Goal: Task Accomplishment & Management: Complete application form

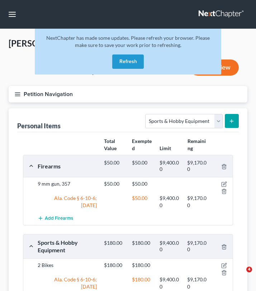
select select "sports_and_hobby_equipment"
click at [127, 61] on button "Refresh" at bounding box center [128, 62] width 32 height 14
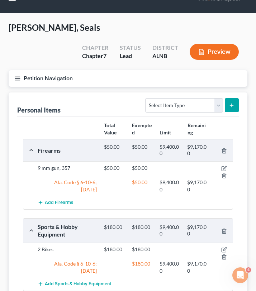
scroll to position [11, 0]
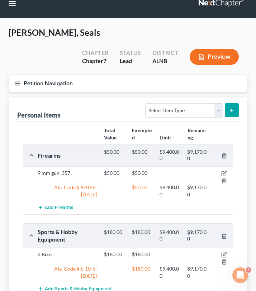
click at [15, 75] on button "Petition Navigation" at bounding box center [128, 83] width 239 height 17
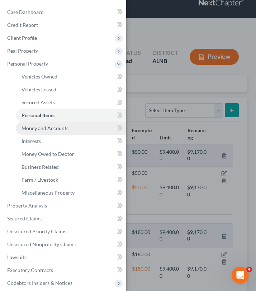
click at [40, 128] on span "Money and Accounts" at bounding box center [45, 128] width 47 height 6
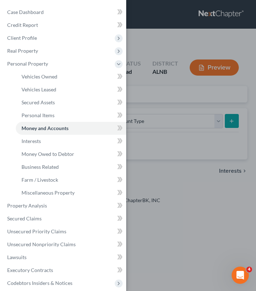
click at [158, 97] on div "Case Dashboard Payments Invoices Payments Payments Credit Report Client Profile" at bounding box center [128, 145] width 256 height 291
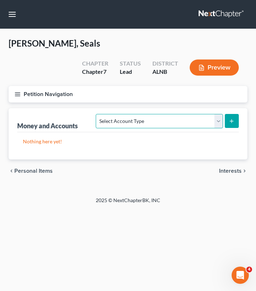
click at [147, 114] on select "Select Account Type Brokerage Cash on Hand Certificates of Deposit Checking Acc…" at bounding box center [159, 121] width 127 height 14
click at [141, 114] on select "Select Account Type Brokerage Cash on Hand Certificates of Deposit Checking Acc…" at bounding box center [159, 121] width 127 height 14
select select "checking"
click at [238, 114] on button "submit" at bounding box center [232, 121] width 14 height 14
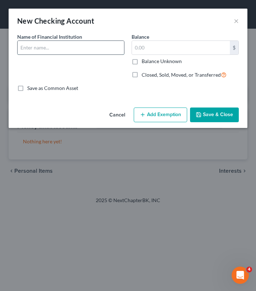
click at [71, 49] on input "text" at bounding box center [71, 48] width 107 height 14
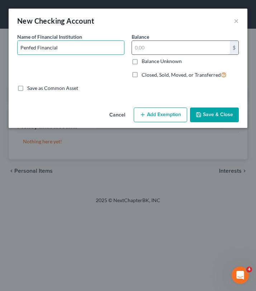
type input "Penfed Financial"
click at [157, 44] on input "text" at bounding box center [181, 48] width 98 height 14
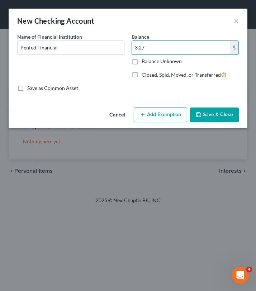
type input "3.27"
click at [147, 113] on button "Add Exemption" at bounding box center [160, 115] width 53 height 15
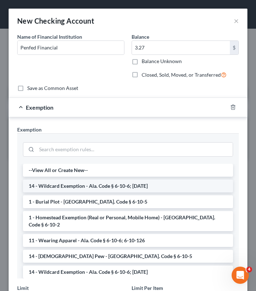
click at [121, 185] on li "14 - Wildcard Exemption - Ala. Code § 6-10-6; 6-10-12" at bounding box center [128, 186] width 210 height 13
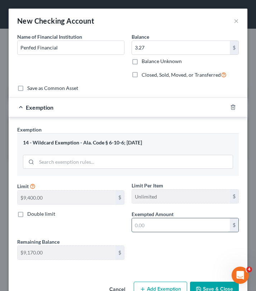
click at [143, 230] on input "text" at bounding box center [181, 225] width 98 height 14
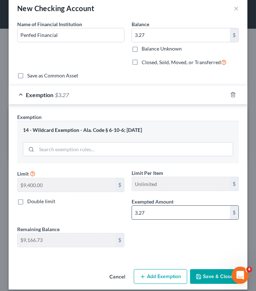
scroll to position [20, 0]
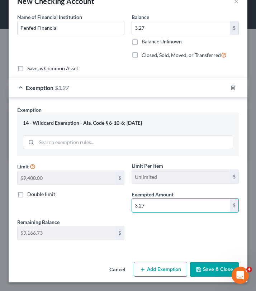
type input "3.27"
click at [203, 272] on button "Save & Close" at bounding box center [214, 269] width 49 height 15
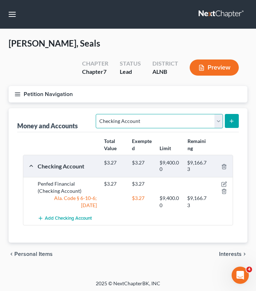
click at [180, 114] on select "Select Account Type Brokerage Cash on Hand Certificates of Deposit Checking Acc…" at bounding box center [159, 121] width 127 height 14
click at [232, 114] on button "submit" at bounding box center [232, 121] width 14 height 14
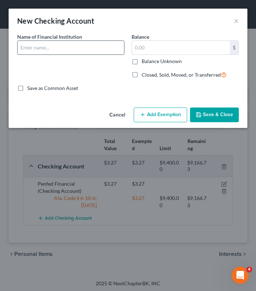
click at [96, 50] on input "text" at bounding box center [71, 48] width 107 height 14
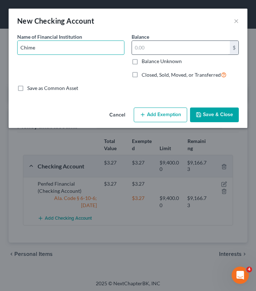
type input "Chime"
click at [199, 53] on input "text" at bounding box center [181, 48] width 98 height 14
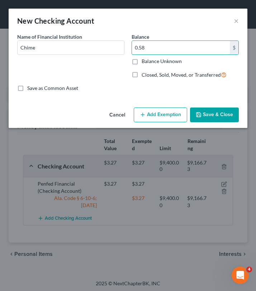
type input "0.58"
click at [165, 120] on button "Add Exemption" at bounding box center [160, 115] width 53 height 15
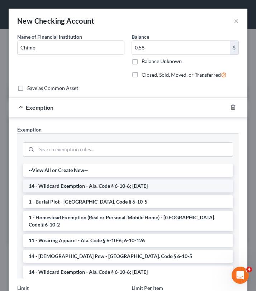
click at [146, 189] on li "14 - Wildcard Exemption - Ala. Code § 6-10-6; 6-10-12" at bounding box center [128, 186] width 210 height 13
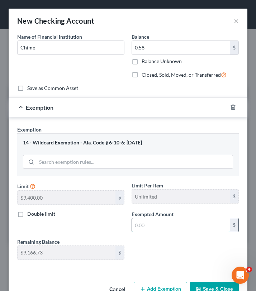
click at [157, 221] on input "text" at bounding box center [181, 225] width 98 height 14
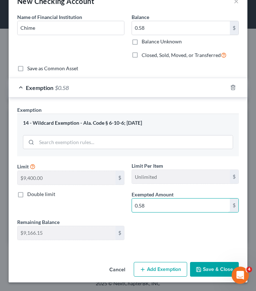
type input "0.58"
click at [205, 269] on button "Save & Close" at bounding box center [214, 269] width 49 height 15
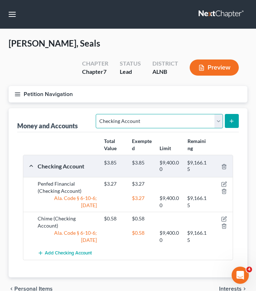
click at [202, 114] on select "Select Account Type Brokerage Cash on Hand Certificates of Deposit Checking Acc…" at bounding box center [159, 121] width 127 height 14
click at [185, 114] on select "Select Account Type Brokerage Cash on Hand Certificates of Deposit Checking Acc…" at bounding box center [159, 121] width 127 height 14
select select "savings"
click at [229, 118] on icon "submit" at bounding box center [232, 121] width 6 height 6
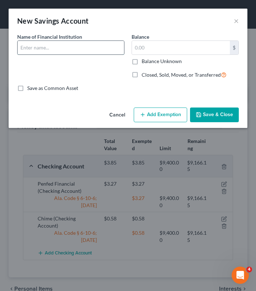
click at [106, 51] on input "text" at bounding box center [71, 48] width 107 height 14
type input "Penfed Financial"
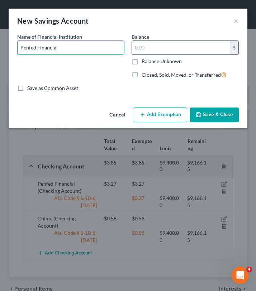
click at [148, 55] on div "$" at bounding box center [185, 48] width 107 height 14
click at [138, 46] on input "text" at bounding box center [181, 48] width 98 height 14
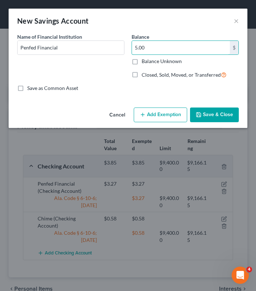
type input "5.00"
click at [154, 113] on button "Add Exemption" at bounding box center [160, 115] width 53 height 15
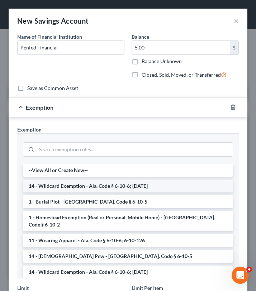
click at [98, 184] on li "14 - Wildcard Exemption - Ala. Code § 6-10-6; 6-10-12" at bounding box center [128, 186] width 210 height 13
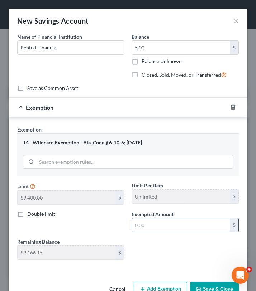
click at [147, 223] on input "text" at bounding box center [181, 225] width 98 height 14
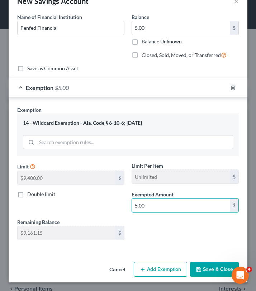
type input "5.00"
click at [212, 264] on button "Save & Close" at bounding box center [214, 269] width 49 height 15
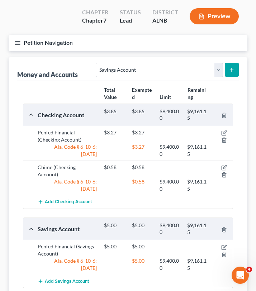
scroll to position [55, 0]
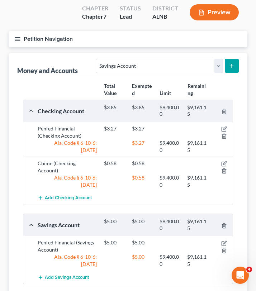
click at [19, 36] on icon "button" at bounding box center [17, 39] width 6 height 6
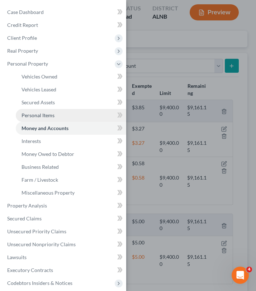
click at [33, 118] on span "Personal Items" at bounding box center [38, 115] width 33 height 6
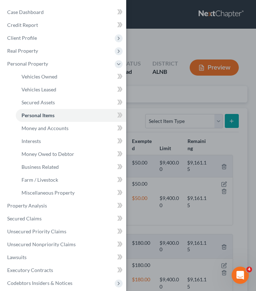
click at [148, 90] on div "Case Dashboard Payments Invoices Payments Payments Credit Report Client Profile" at bounding box center [128, 145] width 256 height 291
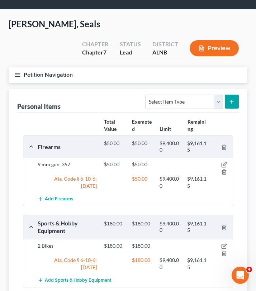
scroll to position [20, 0]
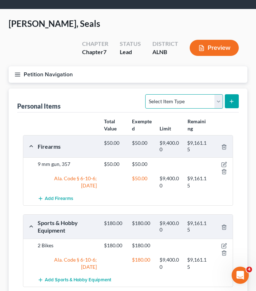
click at [171, 94] on select "Select Item Type Clothing Collectibles Of Value Electronics Firearms Household …" at bounding box center [183, 101] width 77 height 14
click at [161, 94] on select "Select Item Type Clothing Collectibles Of Value Electronics Firearms Household …" at bounding box center [183, 101] width 77 height 14
select select "household_goods"
click at [230, 94] on button "submit" at bounding box center [232, 101] width 14 height 14
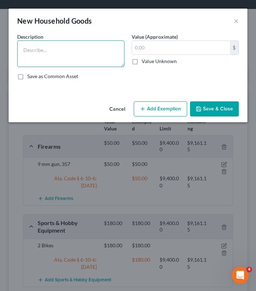
click at [88, 47] on textarea at bounding box center [70, 54] width 107 height 27
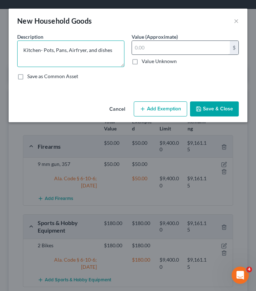
type textarea "Kitchen- Pots, Pans, Airfryer, and dishes"
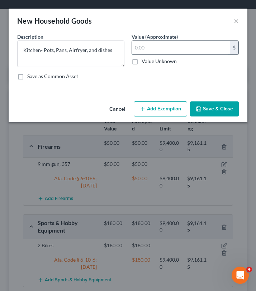
click at [157, 53] on input "text" at bounding box center [181, 48] width 98 height 14
type input "75"
click at [154, 108] on button "Add Exemption" at bounding box center [160, 109] width 53 height 15
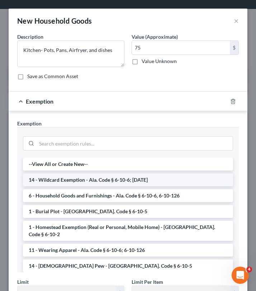
click at [123, 180] on li "14 - Wildcard Exemption - Ala. Code § 6-10-6; 6-10-12" at bounding box center [128, 180] width 210 height 13
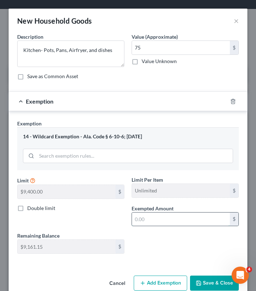
click at [150, 225] on input "text" at bounding box center [181, 220] width 98 height 14
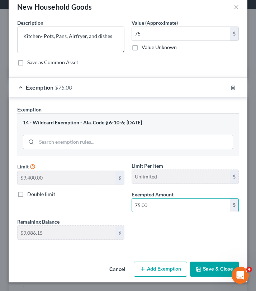
type input "75.00"
click at [217, 269] on button "Save & Close" at bounding box center [214, 269] width 49 height 15
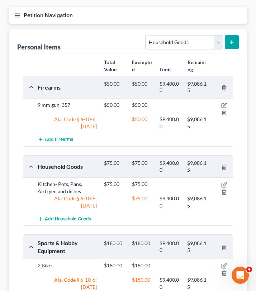
scroll to position [80, 0]
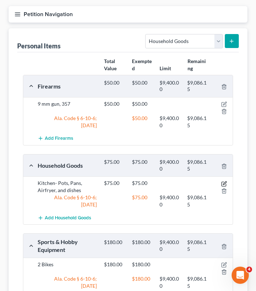
click at [223, 181] on icon "button" at bounding box center [224, 184] width 6 height 6
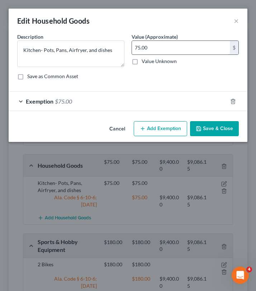
click at [141, 48] on input "75.00" at bounding box center [181, 48] width 98 height 14
type input "56.25"
click at [25, 101] on div "Exemption $75.00" at bounding box center [118, 101] width 219 height 19
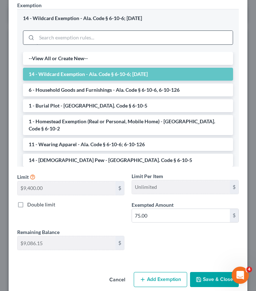
scroll to position [119, 0]
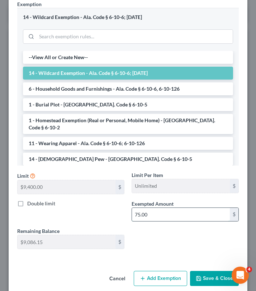
click at [154, 214] on input "75.00" at bounding box center [181, 215] width 98 height 14
click at [154, 215] on input "75.00" at bounding box center [181, 215] width 98 height 14
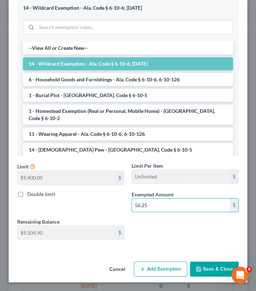
type input "56.25"
click at [204, 271] on button "Save & Close" at bounding box center [214, 269] width 49 height 15
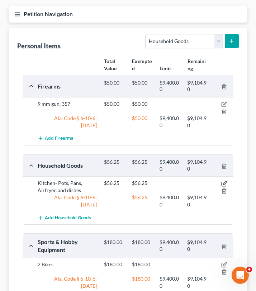
click at [224, 181] on icon "button" at bounding box center [224, 184] width 6 height 6
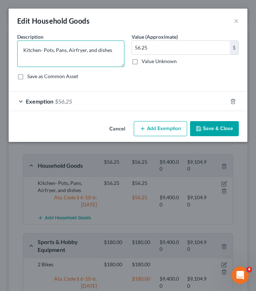
click at [86, 52] on textarea "Kitchen- Pots, Pans, Airfryer, and dishes" at bounding box center [70, 54] width 107 height 27
type textarea "Kitchen- Pots, pans, and dishes"
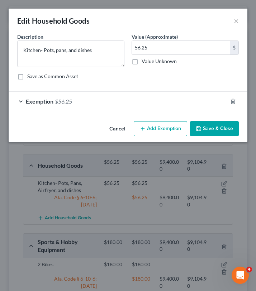
click at [204, 132] on button "Save & Close" at bounding box center [214, 128] width 49 height 15
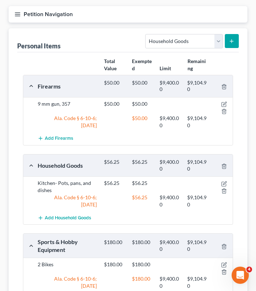
click at [236, 34] on button "submit" at bounding box center [232, 41] width 14 height 14
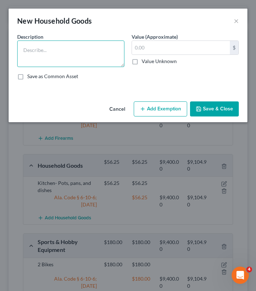
click at [42, 53] on textarea at bounding box center [70, 54] width 107 height 27
type textarea "Office- 1 desk and 1 table"
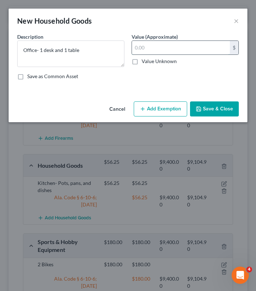
click at [168, 45] on input "text" at bounding box center [181, 48] width 98 height 14
type input "150"
click at [170, 110] on button "Add Exemption" at bounding box center [160, 109] width 53 height 15
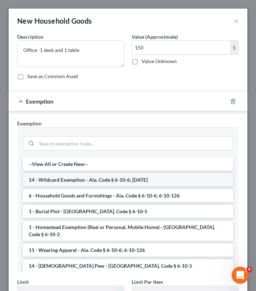
click at [132, 182] on li "14 - Wildcard Exemption - Ala. Code § 6-10-6; 6-10-12" at bounding box center [128, 180] width 210 height 13
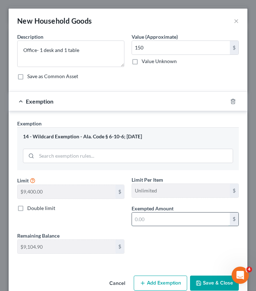
click at [148, 216] on input "text" at bounding box center [181, 220] width 98 height 14
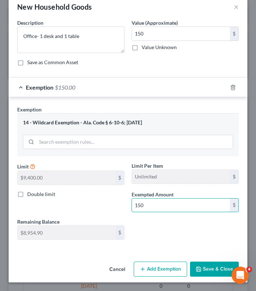
type input "150"
click at [206, 267] on button "Save & Close" at bounding box center [214, 269] width 49 height 15
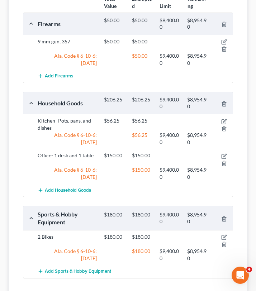
scroll to position [155, 0]
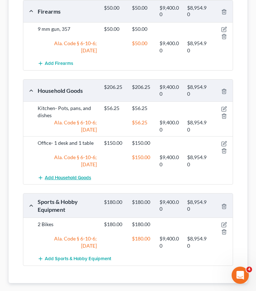
click at [71, 175] on span "Add Household Goods" at bounding box center [68, 178] width 46 height 6
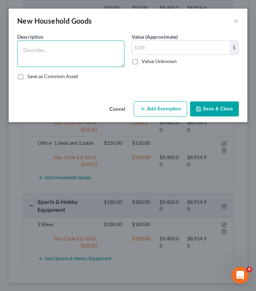
click at [76, 52] on textarea at bounding box center [70, 54] width 107 height 27
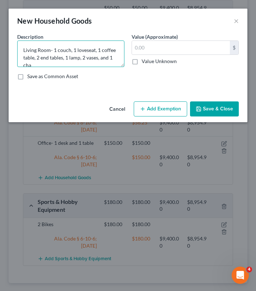
scroll to position [1, 0]
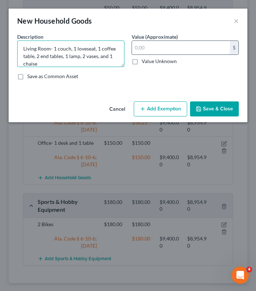
type textarea "Living Room- 1 couch, 1 loveseat, 1 coffee table, 2 end tables, 1 lamp, 2 vases…"
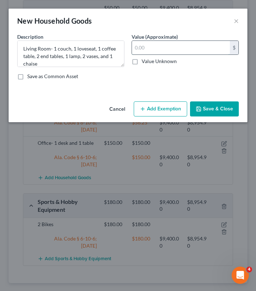
click at [157, 51] on input "text" at bounding box center [181, 48] width 98 height 14
type input "270"
click at [152, 113] on button "Add Exemption" at bounding box center [160, 109] width 53 height 15
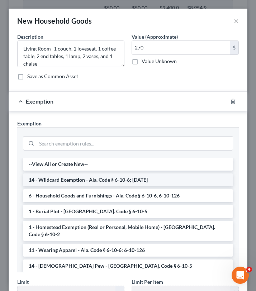
click at [139, 184] on li "14 - Wildcard Exemption - Ala. Code § 6-10-6; 6-10-12" at bounding box center [128, 180] width 210 height 13
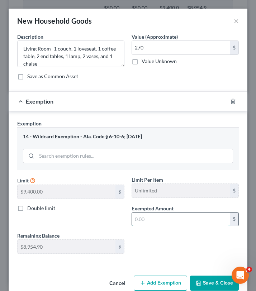
click at [157, 222] on input "text" at bounding box center [181, 220] width 98 height 14
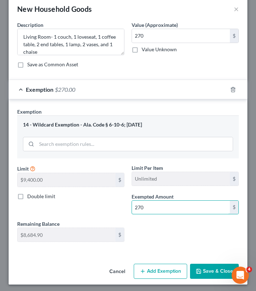
scroll to position [12, 0]
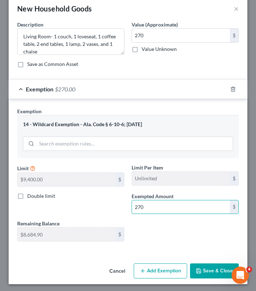
type input "270"
click at [207, 267] on button "Save & Close" at bounding box center [214, 271] width 49 height 15
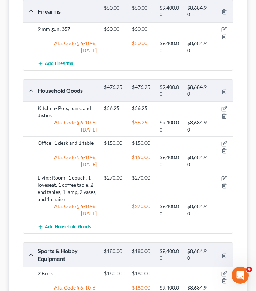
click at [82, 224] on span "Add Household Goods" at bounding box center [68, 227] width 46 height 6
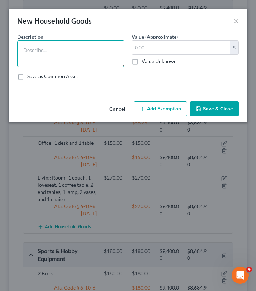
click at [70, 49] on textarea at bounding box center [70, 54] width 107 height 27
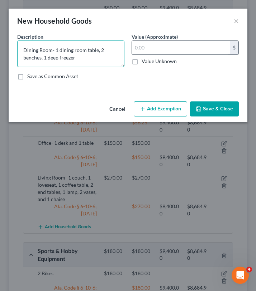
type textarea "Dining Room- 1 dining room table, 2 benches, 1 deep freezer"
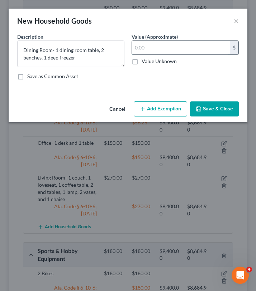
click at [203, 53] on input "text" at bounding box center [181, 48] width 98 height 14
type input "100"
click at [159, 111] on button "Add Exemption" at bounding box center [160, 109] width 53 height 15
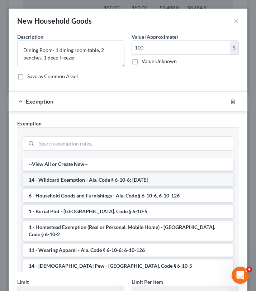
click at [125, 181] on li "14 - Wildcard Exemption - Ala. Code § 6-10-6; 6-10-12" at bounding box center [128, 180] width 210 height 13
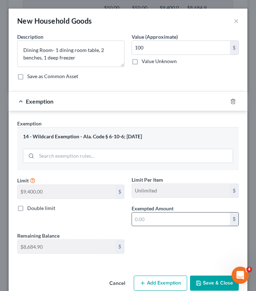
click at [157, 225] on input "text" at bounding box center [181, 220] width 98 height 14
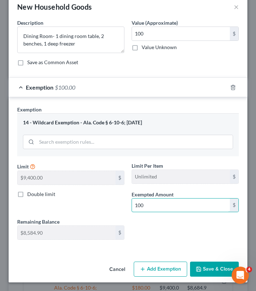
type input "100"
click at [216, 271] on button "Save & Close" at bounding box center [214, 269] width 49 height 15
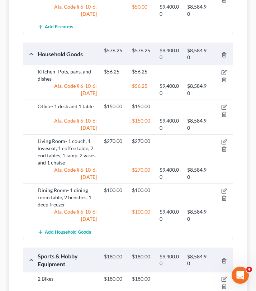
scroll to position [194, 0]
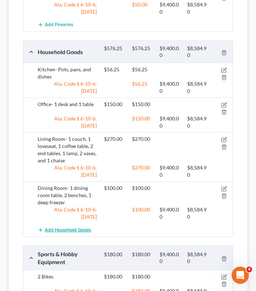
click at [57, 227] on span "Add Household Goods" at bounding box center [68, 230] width 46 height 6
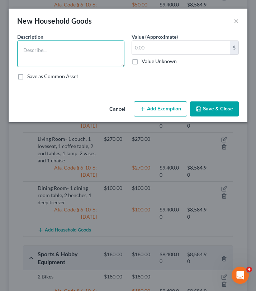
click at [57, 55] on textarea at bounding box center [70, 54] width 107 height 27
type textarea "Bedroom One- 1 bed, 2 nightstands, 2 lamps, and 1 dresser"
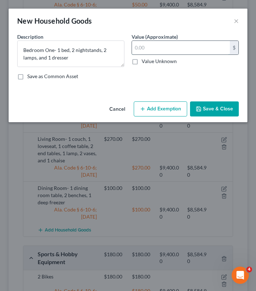
click at [151, 48] on input "text" at bounding box center [181, 48] width 98 height 14
type input "270"
click at [152, 108] on button "Add Exemption" at bounding box center [160, 109] width 53 height 15
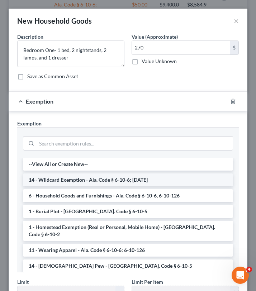
click at [130, 179] on li "14 - Wildcard Exemption - Ala. Code § 6-10-6; 6-10-12" at bounding box center [128, 180] width 210 height 13
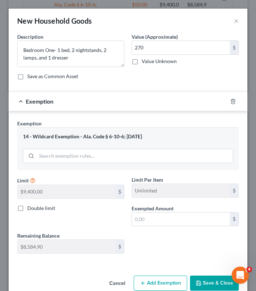
click at [146, 229] on div "Limit $9,400.00 $ Limit Per Item Unlimited $ Double limit Exempted Amount * $ R…" at bounding box center [128, 218] width 229 height 84
click at [146, 216] on input "text" at bounding box center [181, 220] width 98 height 14
type input "270"
click at [206, 281] on button "Save & Close" at bounding box center [214, 283] width 49 height 15
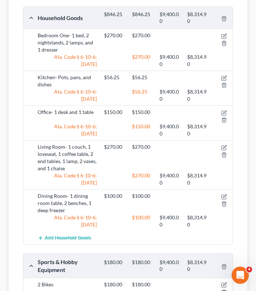
scroll to position [230, 0]
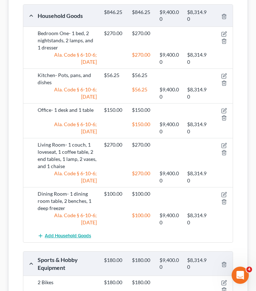
click at [64, 233] on span "Add Household Goods" at bounding box center [68, 236] width 46 height 6
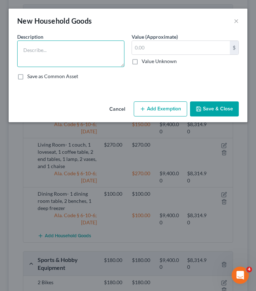
click at [68, 57] on textarea at bounding box center [70, 54] width 107 height 27
click at [99, 52] on textarea "Second Bedroom- 1 bed, 1 dresser, 1 bedframe" at bounding box center [70, 54] width 107 height 27
click at [32, 58] on textarea "Second Bedroom- 1 bed, 1 dresser, and1 bedframe" at bounding box center [70, 54] width 107 height 27
click at [86, 64] on textarea "Second Bedroom- 1 bed, 1 dresser, and1 bed frame" at bounding box center [70, 54] width 107 height 27
drag, startPoint x: 85, startPoint y: 65, endPoint x: 101, endPoint y: 51, distance: 21.4
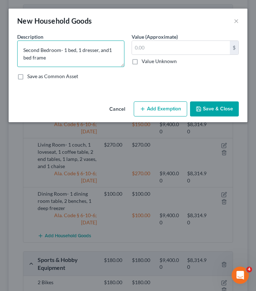
click at [102, 51] on textarea "Second Bedroom- 1 bed, 1 dresser, and1 bed frame" at bounding box center [70, 54] width 107 height 27
click at [77, 52] on textarea "Second Bedroom- 1 bed, 1 dresser" at bounding box center [70, 54] width 107 height 27
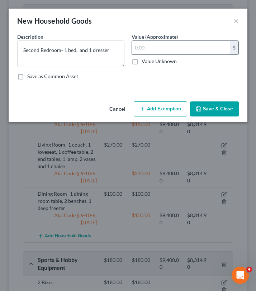
click at [145, 47] on input "text" at bounding box center [181, 48] width 98 height 14
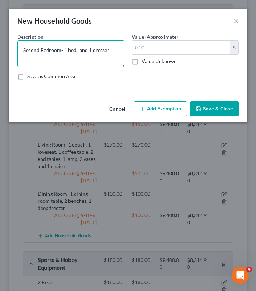
click at [79, 50] on textarea "Second Bedroom- 1 bed, and 1 dresser" at bounding box center [70, 54] width 107 height 27
type textarea "Second Bedroom- 1 bed and 1 dresser"
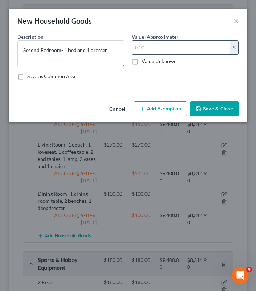
click at [163, 42] on input "text" at bounding box center [181, 48] width 98 height 14
click at [147, 48] on input "100" at bounding box center [181, 48] width 98 height 14
type input "120"
click at [142, 113] on button "Add Exemption" at bounding box center [160, 109] width 53 height 15
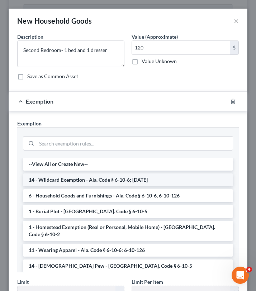
click at [116, 181] on li "14 - Wildcard Exemption - Ala. Code § 6-10-6; 6-10-12" at bounding box center [128, 180] width 210 height 13
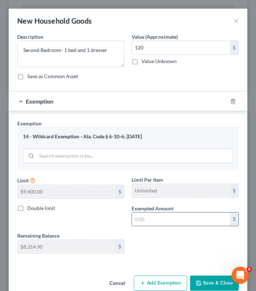
click at [155, 223] on input "text" at bounding box center [181, 220] width 98 height 14
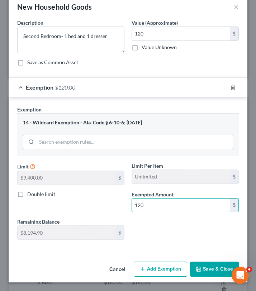
type input "120"
click at [207, 272] on button "Save & Close" at bounding box center [214, 269] width 49 height 15
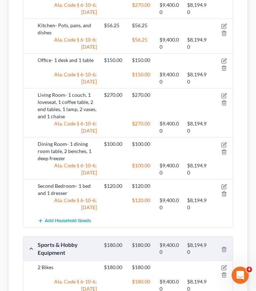
scroll to position [281, 0]
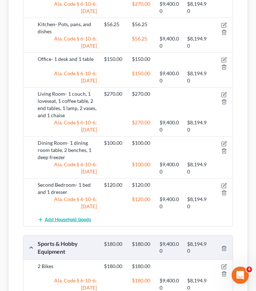
click at [54, 217] on span "Add Household Goods" at bounding box center [68, 220] width 46 height 6
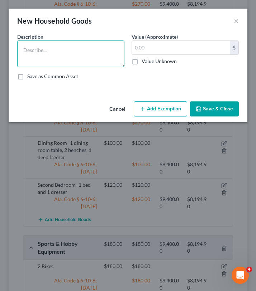
click at [77, 47] on textarea at bounding box center [70, 54] width 107 height 27
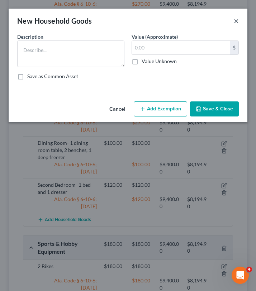
click at [237, 18] on button "×" at bounding box center [236, 21] width 5 height 9
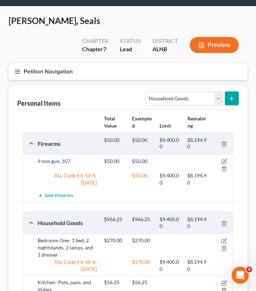
scroll to position [17, 0]
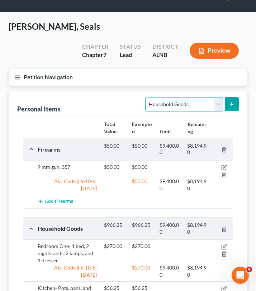
click at [193, 97] on select "Select Item Type Clothing Collectibles Of Value Electronics Firearms Household …" at bounding box center [183, 104] width 77 height 14
select select "electronics"
click at [234, 102] on icon "submit" at bounding box center [232, 105] width 6 height 6
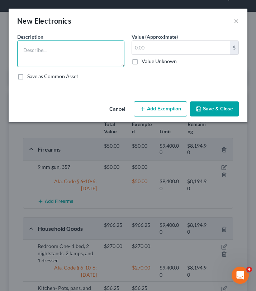
click at [95, 48] on textarea at bounding box center [70, 54] width 107 height 27
click at [114, 53] on textarea "2 Ipads, xbox 360, 3 televisions, 1 air fryer, and 2 printers" at bounding box center [70, 54] width 107 height 27
type textarea "2 Ipads, xbox 360, 3 televisions, 1 air fryer, 1 apple watch, and 2 printers"
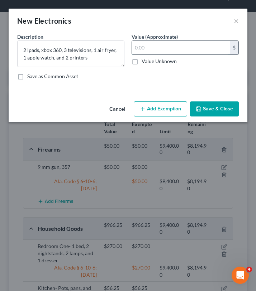
click at [160, 48] on input "text" at bounding box center [181, 48] width 98 height 14
type input "808.75"
click at [170, 107] on button "Add Exemption" at bounding box center [160, 109] width 53 height 15
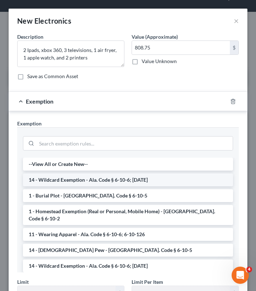
click at [111, 182] on li "14 - Wildcard Exemption - Ala. Code § 6-10-6; 6-10-12" at bounding box center [128, 180] width 210 height 13
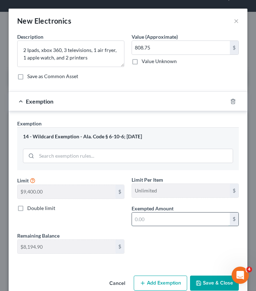
click at [156, 216] on input "text" at bounding box center [181, 220] width 98 height 14
type input "0"
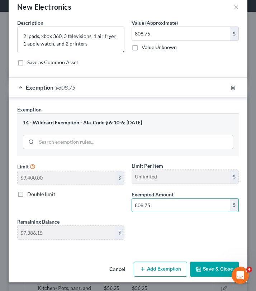
type input "808.75"
click at [203, 272] on button "Save & Close" at bounding box center [214, 269] width 49 height 15
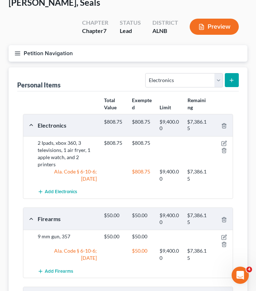
scroll to position [43, 0]
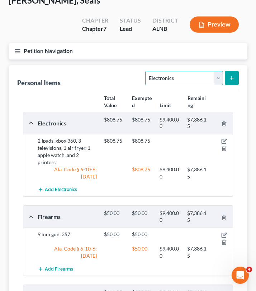
click at [194, 71] on select "Select Item Type Clothing Collectibles Of Value Electronics Firearms Household …" at bounding box center [183, 78] width 77 height 14
click at [169, 71] on select "Select Item Type Clothing Collectibles Of Value Electronics Firearms Household …" at bounding box center [183, 78] width 77 height 14
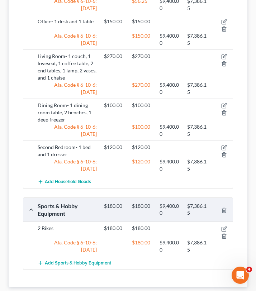
scroll to position [434, 0]
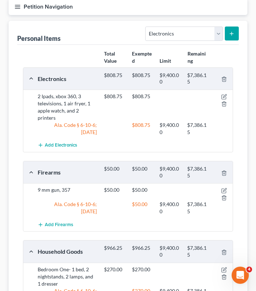
scroll to position [0, 0]
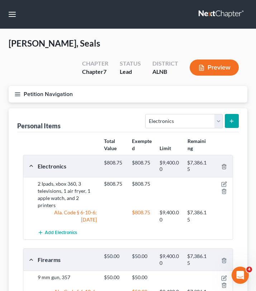
click at [18, 86] on button "Petition Navigation" at bounding box center [128, 94] width 239 height 17
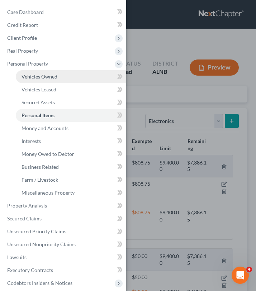
click at [55, 75] on span "Vehicles Owned" at bounding box center [40, 77] width 36 height 6
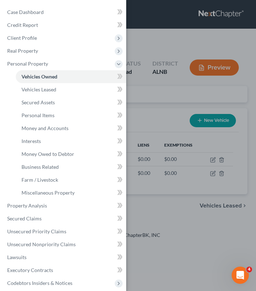
click at [130, 71] on div "Case Dashboard Payments Invoices Payments Payments Credit Report Client Profile" at bounding box center [128, 145] width 256 height 291
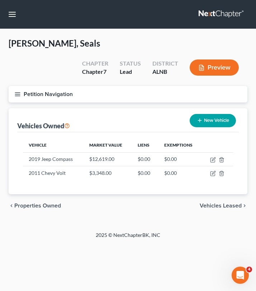
click at [18, 96] on line "button" at bounding box center [17, 96] width 5 height 0
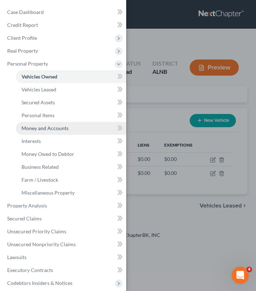
click at [51, 132] on link "Money and Accounts" at bounding box center [71, 128] width 110 height 13
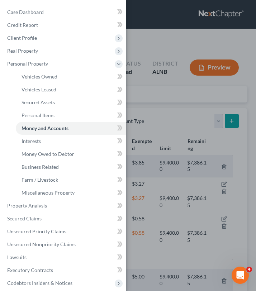
click at [160, 88] on div "Case Dashboard Payments Invoices Payments Payments Credit Report Client Profile" at bounding box center [128, 145] width 256 height 291
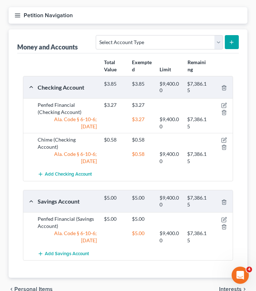
scroll to position [67, 0]
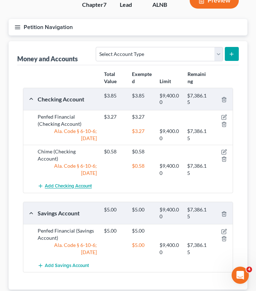
click at [74, 184] on span "Add Checking Account" at bounding box center [68, 187] width 47 height 6
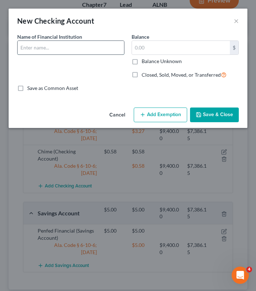
click at [98, 51] on input "text" at bounding box center [71, 48] width 107 height 14
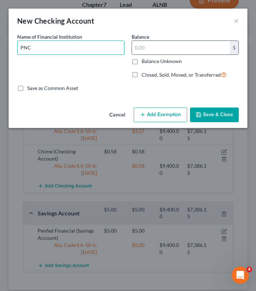
type input "PNC"
click at [187, 48] on input "text" at bounding box center [181, 48] width 98 height 14
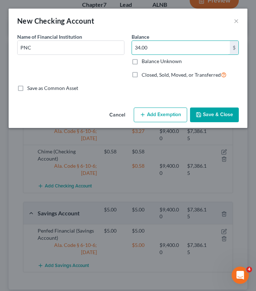
type input "34.00"
click at [176, 113] on button "Add Exemption" at bounding box center [160, 115] width 53 height 15
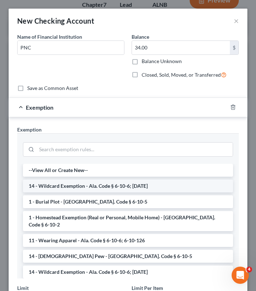
click at [134, 186] on li "14 - Wildcard Exemption - Ala. Code § 6-10-6; 6-10-12" at bounding box center [128, 186] width 210 height 13
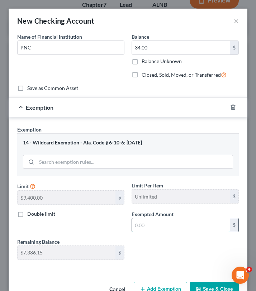
click at [163, 223] on input "text" at bounding box center [181, 225] width 98 height 14
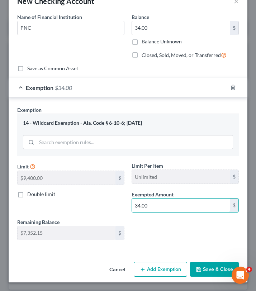
type input "34.00"
click at [206, 272] on button "Save & Close" at bounding box center [214, 269] width 49 height 15
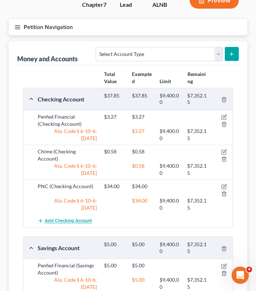
click at [73, 218] on span "Add Checking Account" at bounding box center [68, 221] width 47 height 6
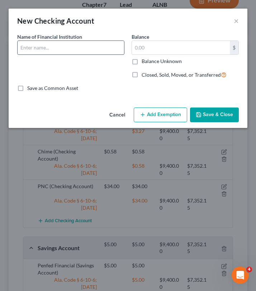
click at [97, 46] on input "text" at bounding box center [71, 48] width 107 height 14
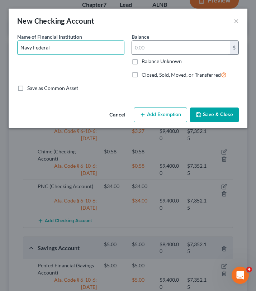
type input "Navy Federal"
click at [165, 51] on input "text" at bounding box center [181, 48] width 98 height 14
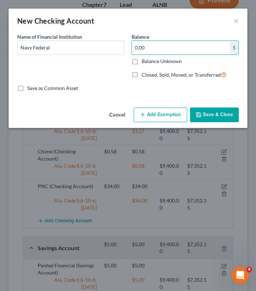
type input "0.00"
click at [211, 118] on button "Save & Close" at bounding box center [214, 115] width 49 height 15
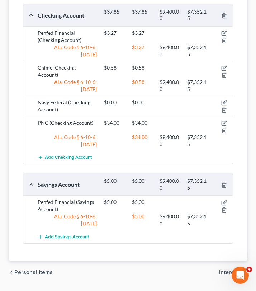
scroll to position [153, 0]
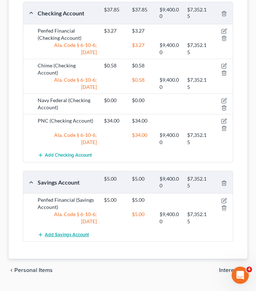
click at [64, 232] on span "Add Savings Account" at bounding box center [67, 235] width 44 height 6
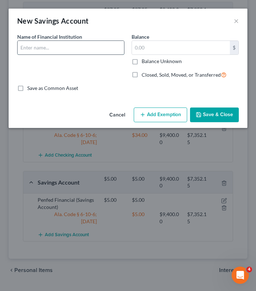
click at [90, 44] on input "text" at bounding box center [71, 48] width 107 height 14
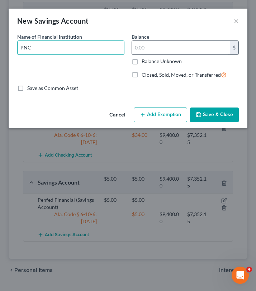
type input "PNC"
click at [194, 41] on input "text" at bounding box center [181, 48] width 98 height 14
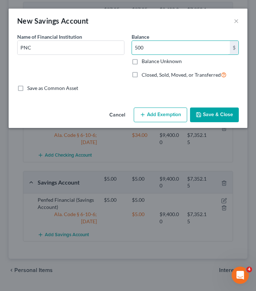
type input "500"
click at [166, 123] on div "Cancel Add Exemption Save & Close" at bounding box center [128, 117] width 239 height 24
click at [166, 119] on button "Add Exemption" at bounding box center [160, 115] width 53 height 15
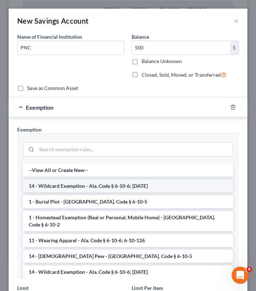
click at [83, 183] on li "14 - Wildcard Exemption - Ala. Code § 6-10-6; 6-10-12" at bounding box center [128, 186] width 210 height 13
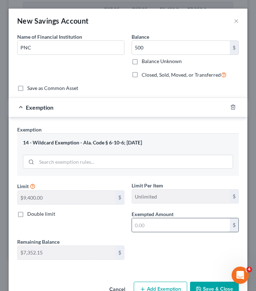
click at [147, 226] on input "text" at bounding box center [181, 225] width 98 height 14
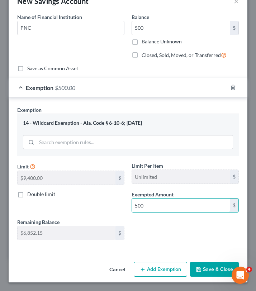
type input "500"
click at [203, 268] on button "Save & Close" at bounding box center [214, 269] width 49 height 15
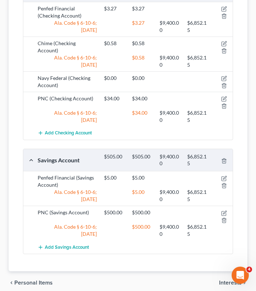
scroll to position [184, 0]
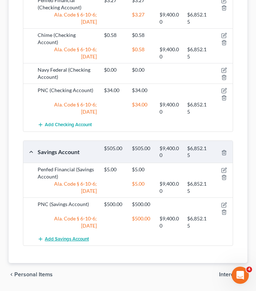
click at [81, 236] on span "Add Savings Account" at bounding box center [67, 239] width 44 height 6
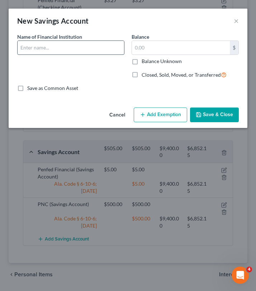
click at [91, 51] on input "text" at bounding box center [71, 48] width 107 height 14
type input "Navy Federal"
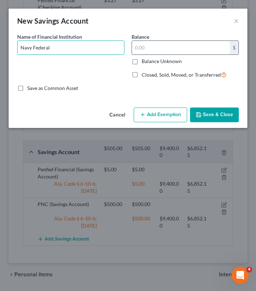
click at [141, 48] on input "text" at bounding box center [181, 48] width 98 height 14
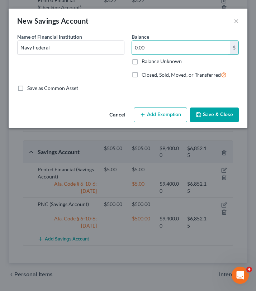
type input "0.00"
click at [164, 115] on button "Add Exemption" at bounding box center [160, 115] width 53 height 15
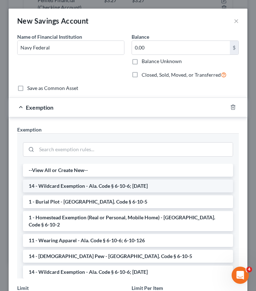
click at [131, 184] on li "14 - Wildcard Exemption - Ala. Code § 6-10-6; 6-10-12" at bounding box center [128, 186] width 210 height 13
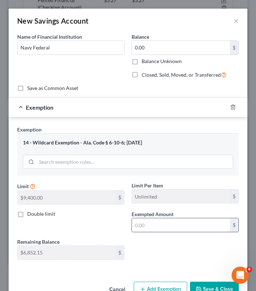
click at [148, 225] on input "text" at bounding box center [181, 225] width 98 height 14
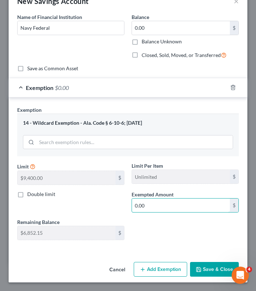
type input "0.00"
click at [210, 271] on button "Save & Close" at bounding box center [214, 269] width 49 height 15
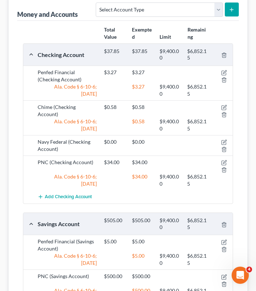
scroll to position [107, 0]
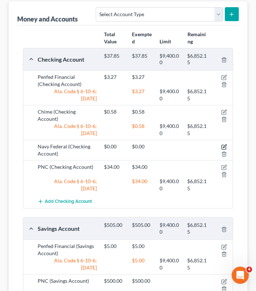
click at [225, 145] on icon "button" at bounding box center [224, 146] width 3 height 3
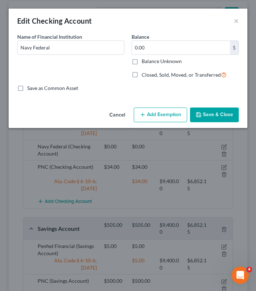
click at [173, 113] on button "Add Exemption" at bounding box center [160, 115] width 53 height 15
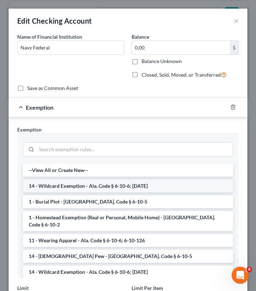
click at [147, 187] on li "14 - Wildcard Exemption - Ala. Code § 6-10-6; 6-10-12" at bounding box center [128, 186] width 210 height 13
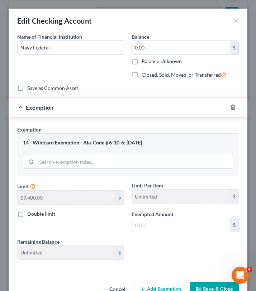
scroll to position [20, 0]
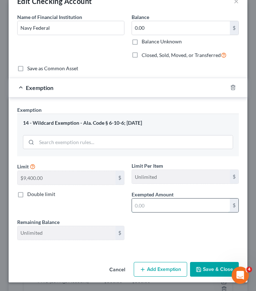
click at [142, 211] on input "text" at bounding box center [181, 206] width 98 height 14
type input "0.00"
click at [202, 267] on button "Save & Close" at bounding box center [214, 269] width 49 height 15
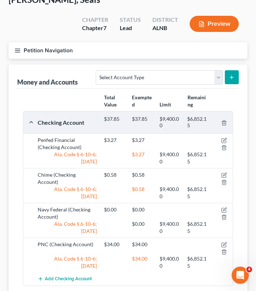
scroll to position [0, 0]
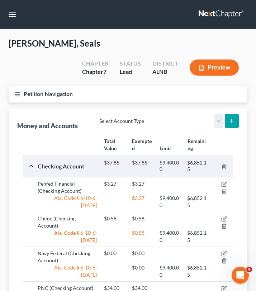
click at [15, 91] on icon "button" at bounding box center [17, 94] width 6 height 6
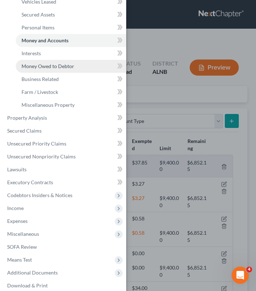
scroll to position [108, 0]
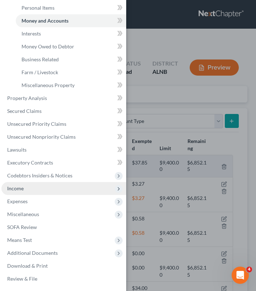
click at [28, 194] on span "Income" at bounding box center [63, 188] width 125 height 13
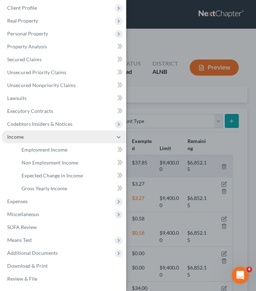
scroll to position [30, 0]
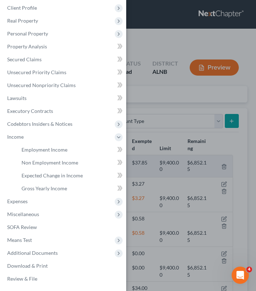
click at [143, 89] on div "Case Dashboard Payments Invoices Payments Payments Credit Report Client Profile" at bounding box center [128, 145] width 256 height 291
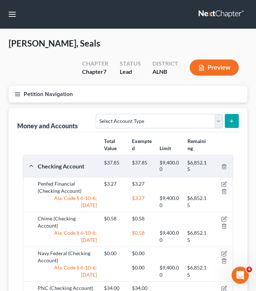
click at [19, 86] on button "Petition Navigation" at bounding box center [128, 94] width 239 height 17
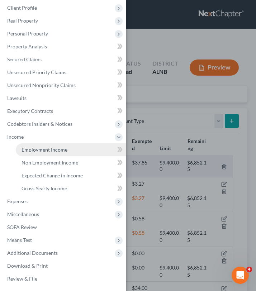
click at [49, 149] on span "Employment Income" at bounding box center [45, 150] width 46 height 6
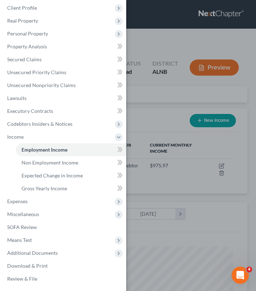
scroll to position [105, 225]
click at [140, 108] on div "Case Dashboard Payments Invoices Payments Payments Credit Report Client Profile" at bounding box center [128, 145] width 256 height 291
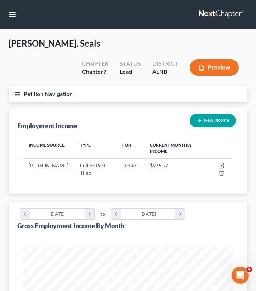
click at [16, 91] on icon "button" at bounding box center [17, 94] width 6 height 6
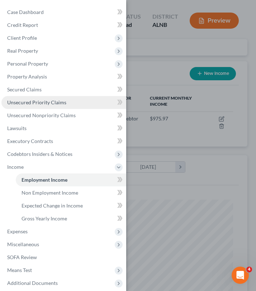
scroll to position [0, 0]
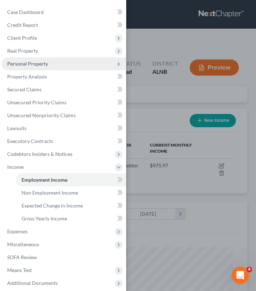
click at [29, 63] on span "Personal Property" at bounding box center [27, 64] width 41 height 6
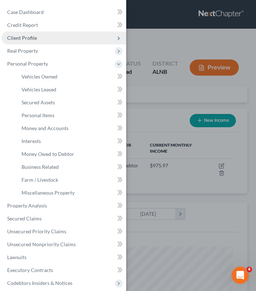
click at [36, 42] on span "Client Profile" at bounding box center [63, 38] width 125 height 13
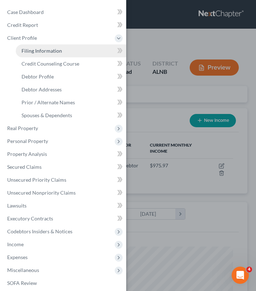
click at [60, 53] on span "Filing Information" at bounding box center [42, 51] width 41 height 6
select select "1"
select select "0"
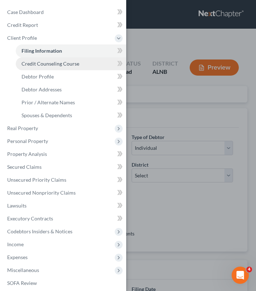
click at [58, 66] on span "Credit Counseling Course" at bounding box center [51, 64] width 58 height 6
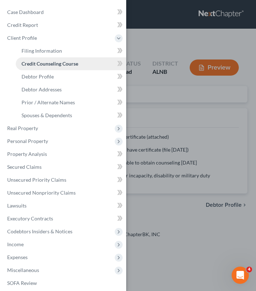
click at [81, 57] on link "Credit Counseling Course" at bounding box center [71, 63] width 110 height 13
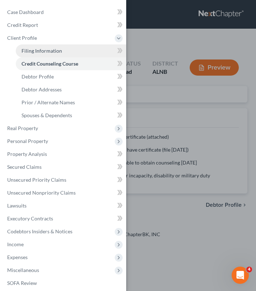
click at [84, 52] on link "Filing Information" at bounding box center [71, 50] width 110 height 13
select select "1"
select select "0"
select select "1"
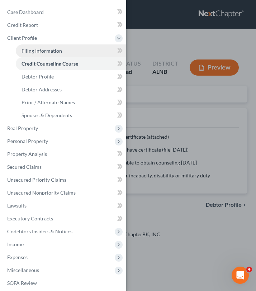
select select "0"
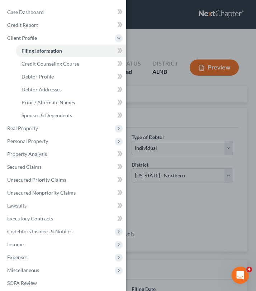
click at [137, 83] on div "Case Dashboard Payments Invoices Payments Payments Credit Report Client Profile" at bounding box center [128, 145] width 256 height 291
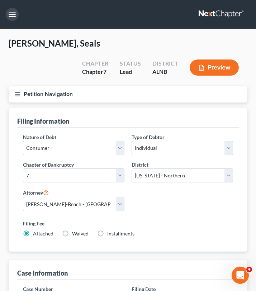
click at [18, 11] on button "button" at bounding box center [12, 14] width 13 height 13
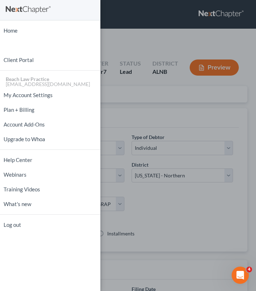
click at [128, 43] on div "Home New Case Client Portal Beach Law Practice psgreen2584@gmail.com My Account…" at bounding box center [128, 145] width 256 height 291
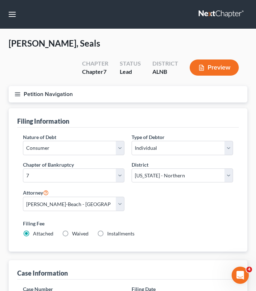
click at [19, 86] on button "Petition Navigation" at bounding box center [128, 94] width 239 height 17
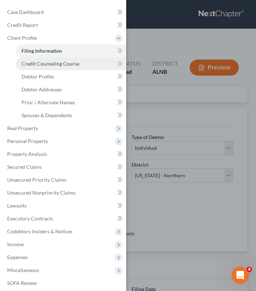
click at [71, 69] on link "Credit Counseling Course" at bounding box center [71, 63] width 110 height 13
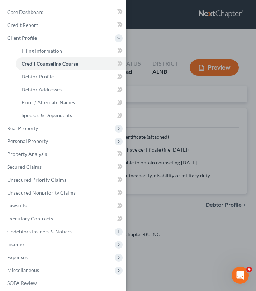
click at [159, 67] on div "Case Dashboard Payments Invoices Payments Payments Credit Report Client Profile" at bounding box center [128, 145] width 256 height 291
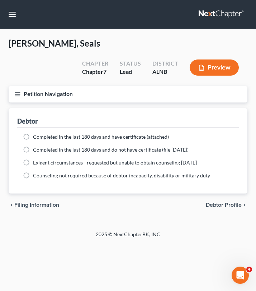
click at [14, 86] on button "Petition Navigation" at bounding box center [128, 94] width 239 height 17
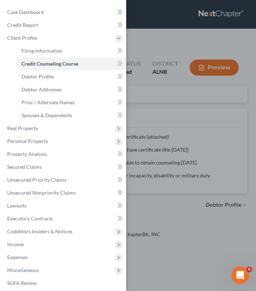
click at [131, 67] on div "Case Dashboard Payments Invoices Payments Payments Credit Report Client Profile" at bounding box center [128, 145] width 256 height 291
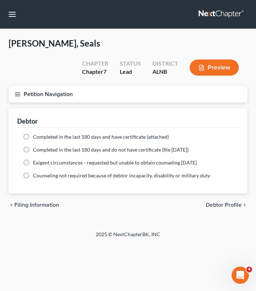
click at [17, 91] on icon "button" at bounding box center [17, 94] width 6 height 6
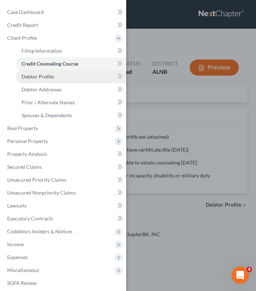
click at [26, 80] on span "Debtor Profile" at bounding box center [38, 77] width 32 height 6
select select "0"
select select "1"
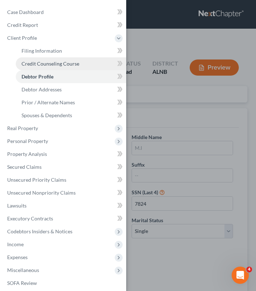
click at [79, 68] on link "Credit Counseling Course" at bounding box center [71, 63] width 110 height 13
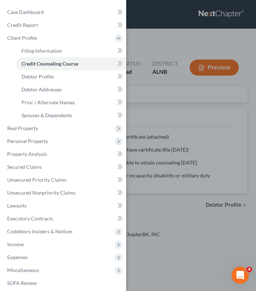
click at [142, 70] on div "Case Dashboard Payments Invoices Payments Payments Credit Report Client Profile" at bounding box center [128, 145] width 256 height 291
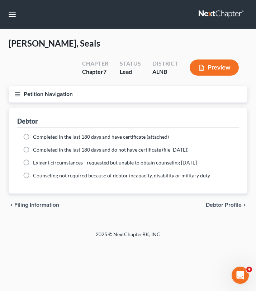
click at [17, 91] on icon "button" at bounding box center [17, 94] width 6 height 6
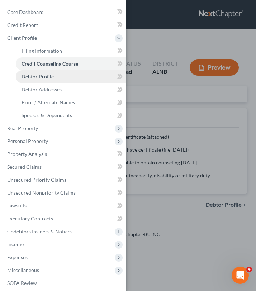
click at [34, 75] on span "Debtor Profile" at bounding box center [38, 77] width 32 height 6
select select "0"
select select "1"
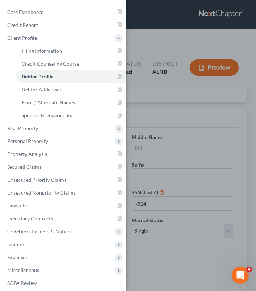
click at [154, 75] on div "Case Dashboard Payments Invoices Payments Payments Credit Report Client Profile" at bounding box center [128, 145] width 256 height 291
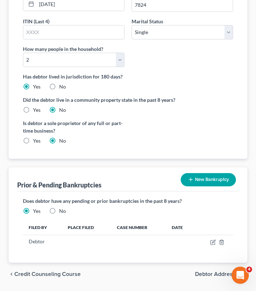
scroll to position [203, 0]
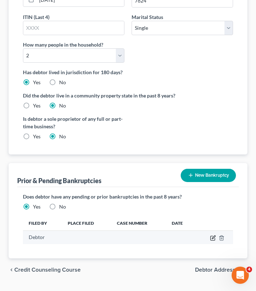
click at [212, 236] on icon "button" at bounding box center [213, 237] width 3 height 3
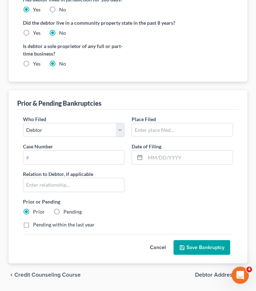
scroll to position [281, 0]
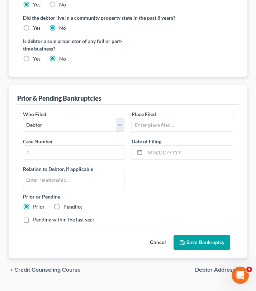
click at [212, 235] on button "Save Bankruptcy" at bounding box center [202, 242] width 57 height 15
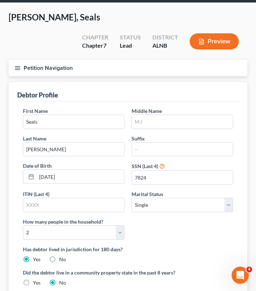
scroll to position [26, 0]
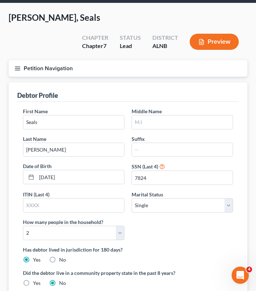
click at [20, 65] on icon "button" at bounding box center [17, 68] width 6 height 6
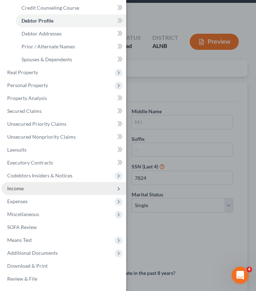
click at [17, 192] on span "Income" at bounding box center [63, 188] width 125 height 13
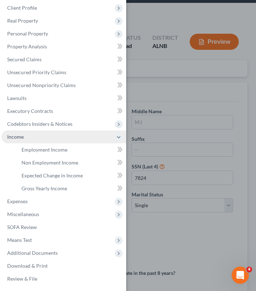
scroll to position [30, 0]
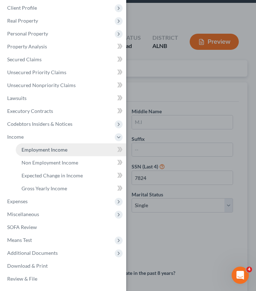
click at [64, 152] on span "Employment Income" at bounding box center [45, 150] width 46 height 6
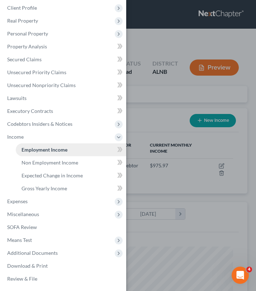
scroll to position [105, 225]
click at [160, 94] on div "Case Dashboard Payments Invoices Payments Payments Credit Report Client Profile" at bounding box center [128, 145] width 256 height 291
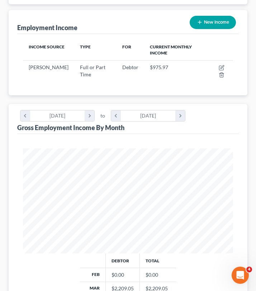
scroll to position [0, 0]
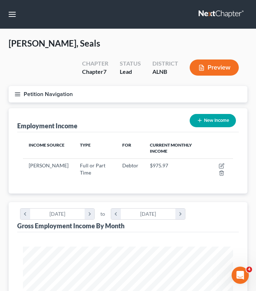
click at [197, 118] on icon "button" at bounding box center [200, 121] width 6 height 6
select select "0"
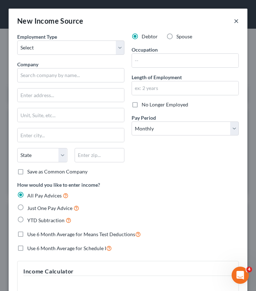
click at [239, 20] on button "×" at bounding box center [236, 21] width 5 height 9
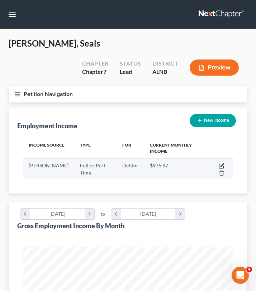
click at [221, 163] on icon "button" at bounding box center [222, 166] width 6 height 6
select select "0"
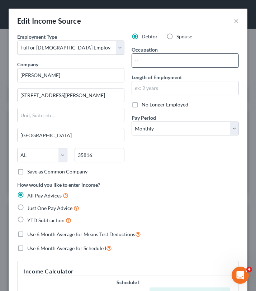
click at [159, 59] on input "text" at bounding box center [185, 61] width 107 height 14
type input "Coordiator"
click at [155, 97] on div "Debtor Spouse Occupation Coordiator Length of Employment No Longer Employed Pay…" at bounding box center [185, 107] width 114 height 148
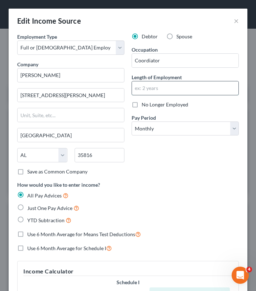
click at [155, 94] on input "text" at bounding box center [185, 88] width 107 height 14
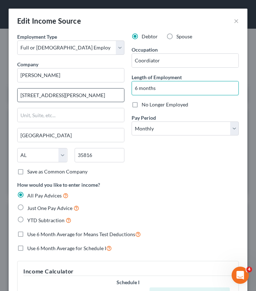
type input "6 months"
click at [70, 98] on input "2500 Jordan Lane" at bounding box center [71, 96] width 107 height 14
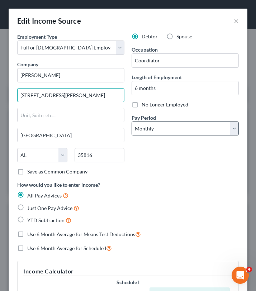
type input "2500 Jordan Lane NW"
click at [156, 121] on div "Pay Period * Select Monthly Twice Monthly Every Other Week Weekly" at bounding box center [185, 125] width 107 height 22
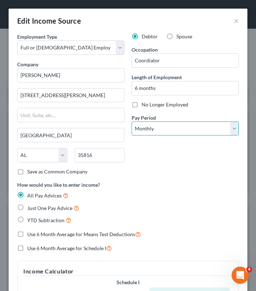
click at [157, 123] on select "Select Monthly Twice Monthly Every Other Week Weekly" at bounding box center [185, 129] width 107 height 14
select select "3"
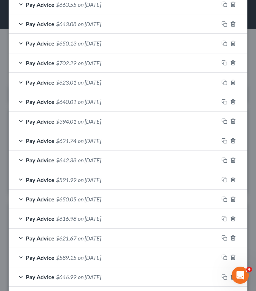
scroll to position [482, 0]
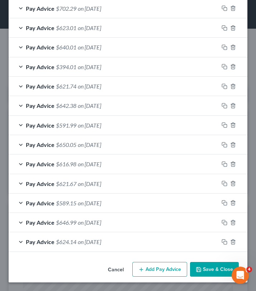
click at [219, 268] on button "Save & Close" at bounding box center [214, 269] width 49 height 15
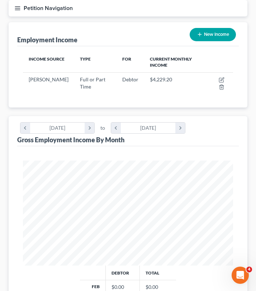
scroll to position [0, 0]
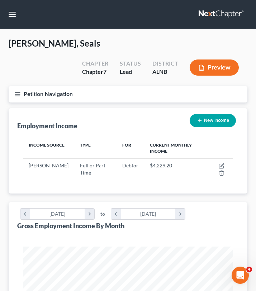
click at [18, 91] on icon "button" at bounding box center [17, 94] width 6 height 6
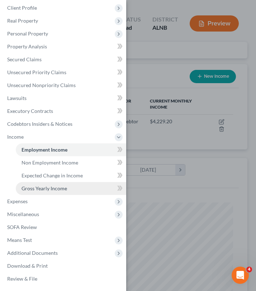
scroll to position [50, 0]
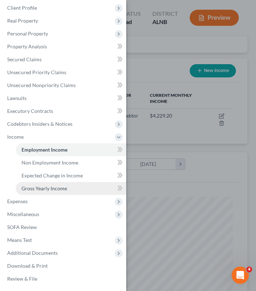
click at [45, 189] on span "Gross Yearly Income" at bounding box center [45, 188] width 46 height 6
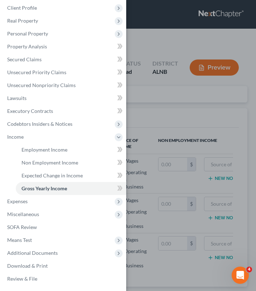
click at [155, 88] on div "Case Dashboard Payments Invoices Payments Payments Credit Report Client Profile" at bounding box center [128, 145] width 256 height 291
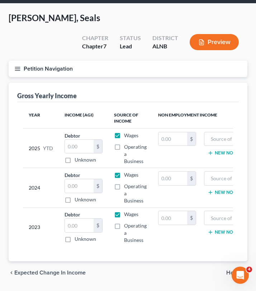
click at [17, 66] on icon "button" at bounding box center [17, 69] width 6 height 6
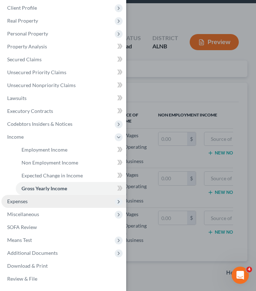
click at [26, 205] on span "Expenses" at bounding box center [63, 201] width 125 height 13
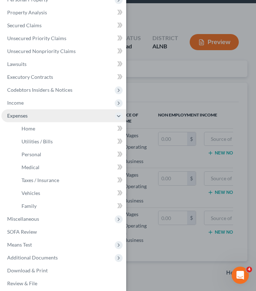
scroll to position [67, 0]
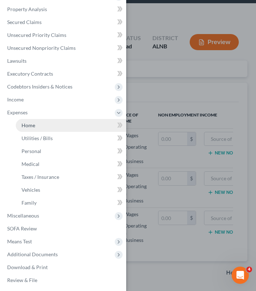
click at [39, 125] on link "Home" at bounding box center [71, 125] width 110 height 13
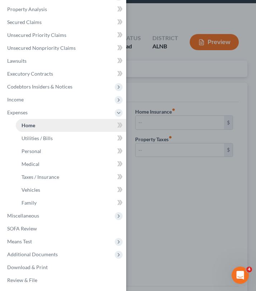
type input "0.00"
radio input "true"
type input "0.00"
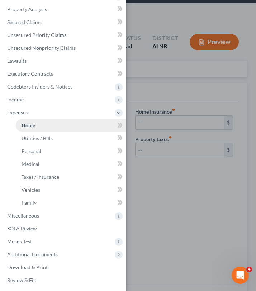
type input "0.00"
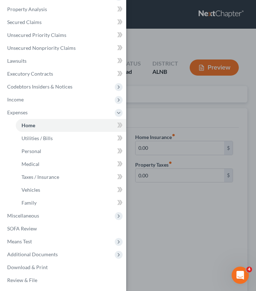
click at [131, 91] on div "Case Dashboard Payments Invoices Payments Payments Credit Report Client Profile" at bounding box center [128, 145] width 256 height 291
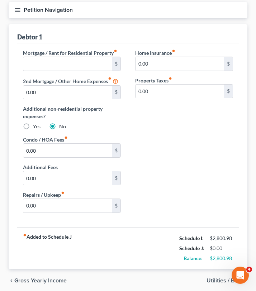
scroll to position [95, 0]
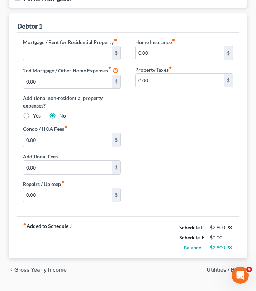
click at [230, 267] on span "Utilities / Bills" at bounding box center [224, 270] width 35 height 6
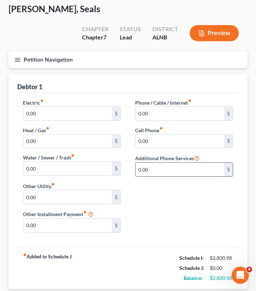
scroll to position [47, 0]
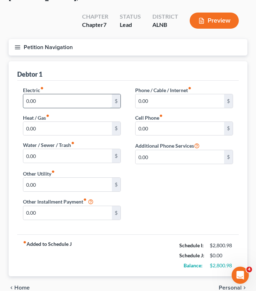
click at [77, 94] on input "0.00" at bounding box center [67, 101] width 89 height 14
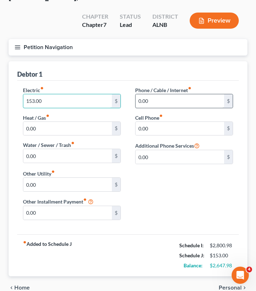
type input "153.00"
click at [172, 94] on input "0.00" at bounding box center [180, 101] width 89 height 14
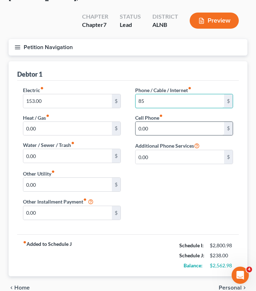
type input "85"
click at [162, 122] on input "0.00" at bounding box center [180, 129] width 89 height 14
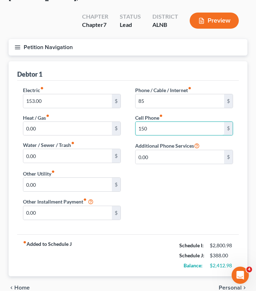
scroll to position [65, 0]
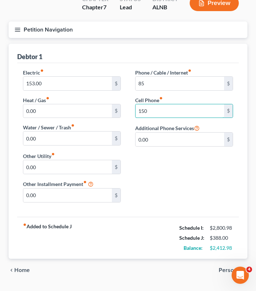
type input "150"
click at [229, 268] on span "Personal" at bounding box center [230, 271] width 23 height 6
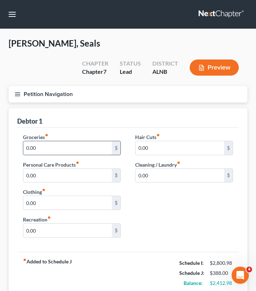
click at [77, 141] on input "0.00" at bounding box center [67, 148] width 89 height 14
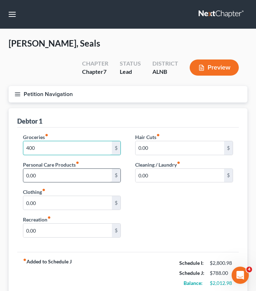
type input "400"
click at [80, 169] on input "0.00" at bounding box center [67, 176] width 89 height 14
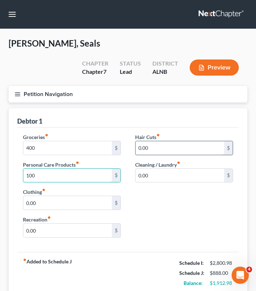
type input "100"
click at [156, 141] on input "0.00" at bounding box center [180, 148] width 89 height 14
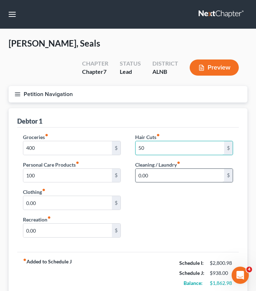
type input "50"
click at [161, 169] on input "0.00" at bounding box center [180, 176] width 89 height 14
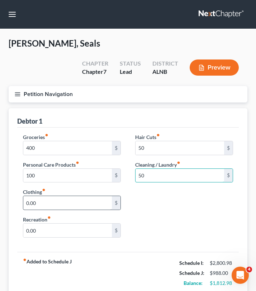
type input "50"
click at [83, 196] on input "0.00" at bounding box center [67, 203] width 89 height 14
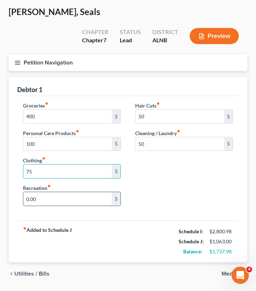
scroll to position [36, 0]
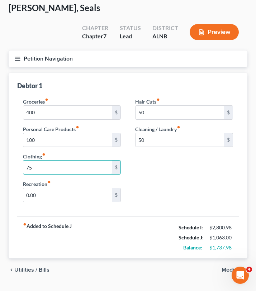
type input "75"
click at [233, 267] on span "Medical" at bounding box center [232, 270] width 20 height 6
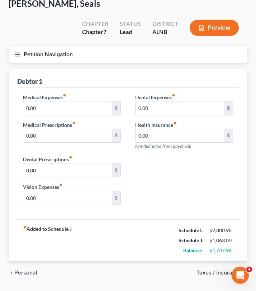
scroll to position [43, 0]
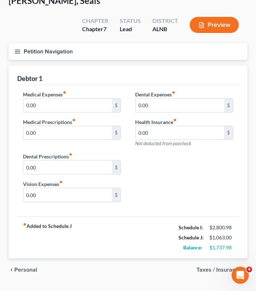
click at [238, 267] on span "Taxes / Insurance" at bounding box center [219, 270] width 45 height 6
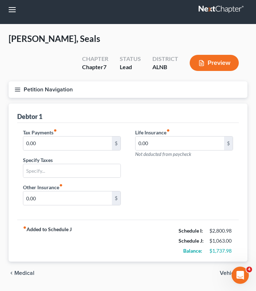
scroll to position [8, 0]
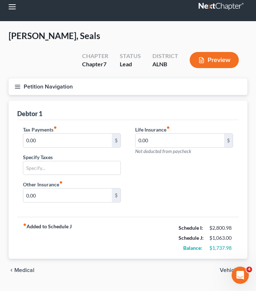
click at [230, 268] on span "Vehicles" at bounding box center [231, 271] width 22 height 6
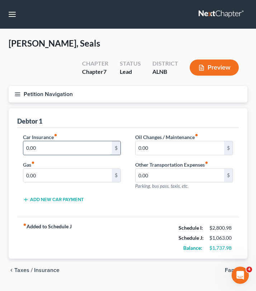
click at [81, 141] on input "0.00" at bounding box center [67, 148] width 89 height 14
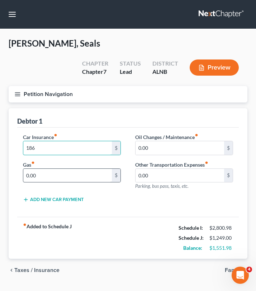
type input "186"
click at [70, 169] on input "0.00" at bounding box center [67, 176] width 89 height 14
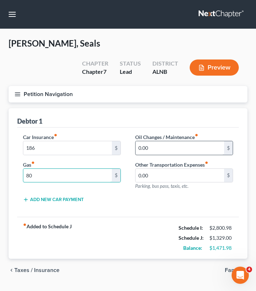
type input "80"
click at [150, 141] on input "0.00" at bounding box center [180, 148] width 89 height 14
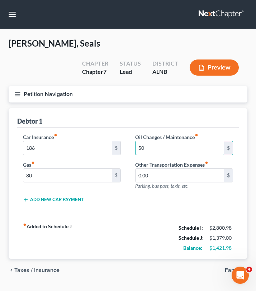
scroll to position [0, 0]
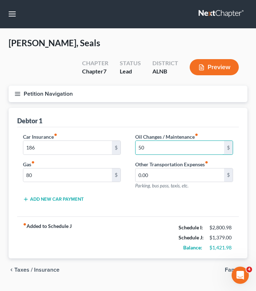
type input "50"
click at [18, 86] on button "Petition Navigation" at bounding box center [128, 94] width 239 height 17
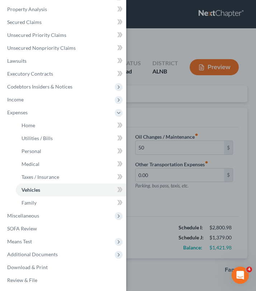
click at [168, 109] on div "Case Dashboard Payments Invoices Payments Payments Credit Report Client Profile" at bounding box center [128, 145] width 256 height 291
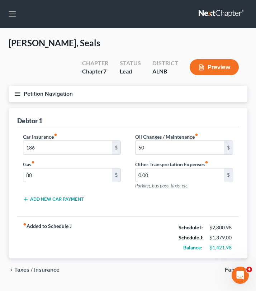
click at [18, 91] on icon "button" at bounding box center [17, 94] width 6 height 6
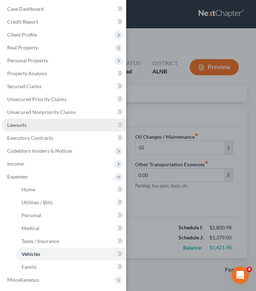
scroll to position [3, 0]
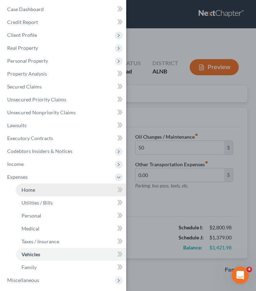
click at [30, 193] on link "Home" at bounding box center [71, 190] width 110 height 13
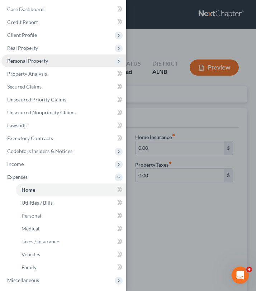
click at [63, 60] on span "Personal Property" at bounding box center [63, 61] width 125 height 13
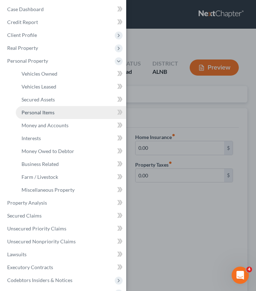
click at [61, 109] on link "Personal Items" at bounding box center [71, 112] width 110 height 13
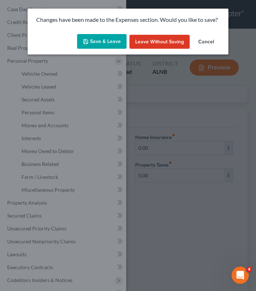
click at [113, 43] on button "Save & Leave" at bounding box center [102, 41] width 50 height 15
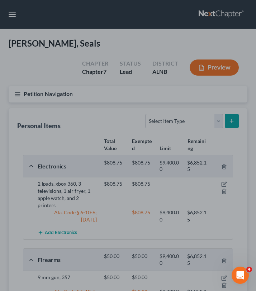
click at [94, 111] on div at bounding box center [128, 145] width 256 height 291
click at [141, 77] on div at bounding box center [128, 145] width 256 height 291
click at [16, 74] on div at bounding box center [128, 145] width 256 height 291
click at [62, 85] on div at bounding box center [128, 145] width 256 height 291
click at [12, 85] on div at bounding box center [128, 145] width 256 height 291
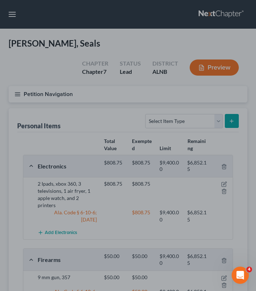
click at [14, 13] on div at bounding box center [128, 145] width 256 height 291
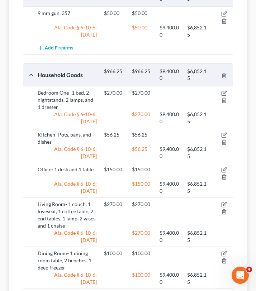
scroll to position [266, 0]
